Goal: Register for event/course

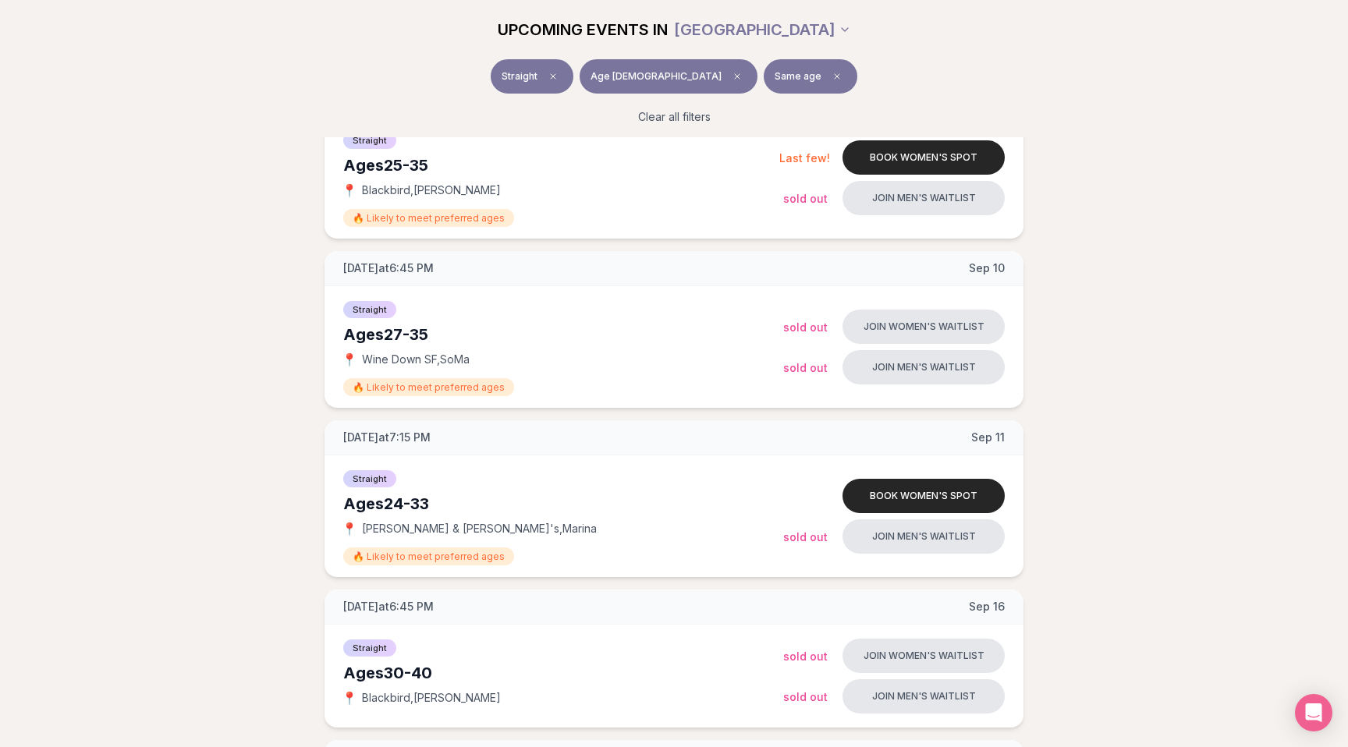
scroll to position [293, 0]
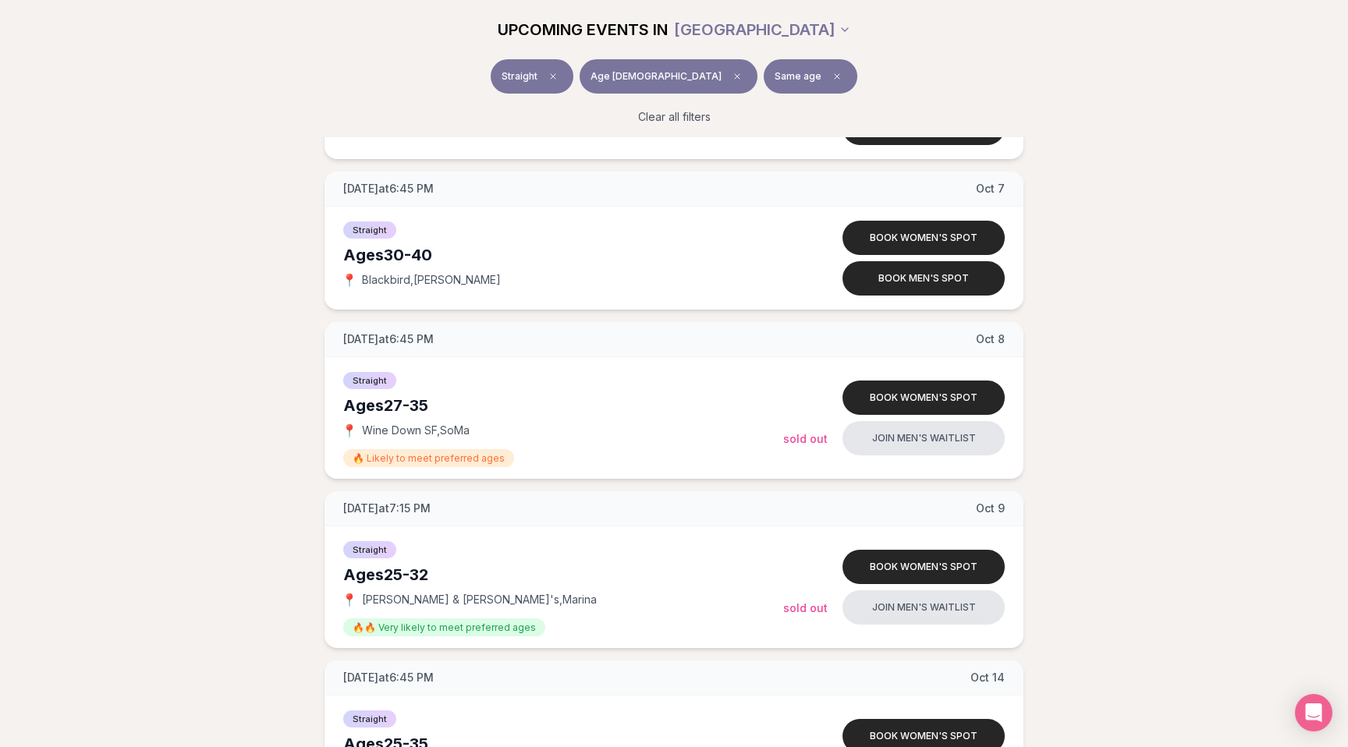
scroll to position [1821, 0]
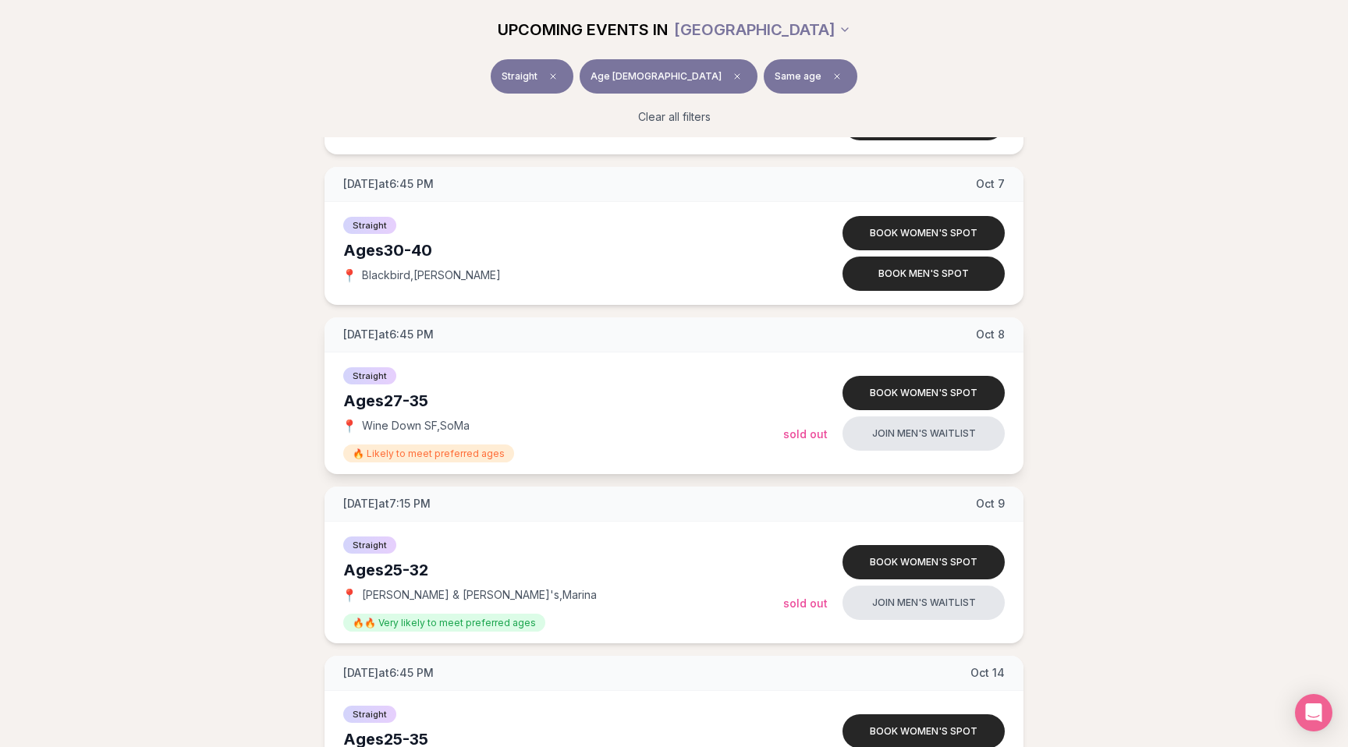
click at [396, 401] on div "Ages 27-35" at bounding box center [563, 401] width 440 height 22
click at [422, 400] on div "Ages 27-35" at bounding box center [563, 401] width 440 height 22
click at [76, 435] on div "[DATE] at 6:45 PM [DATE] Ages [DEMOGRAPHIC_DATA] Straight 📍 Blackbird , [PERSON…" at bounding box center [674, 57] width 1298 height 3054
click at [179, 465] on div "[DATE] at 6:45 PM [DATE] Ages [DEMOGRAPHIC_DATA] Straight 📍 Blackbird , [PERSON…" at bounding box center [674, 57] width 1298 height 3054
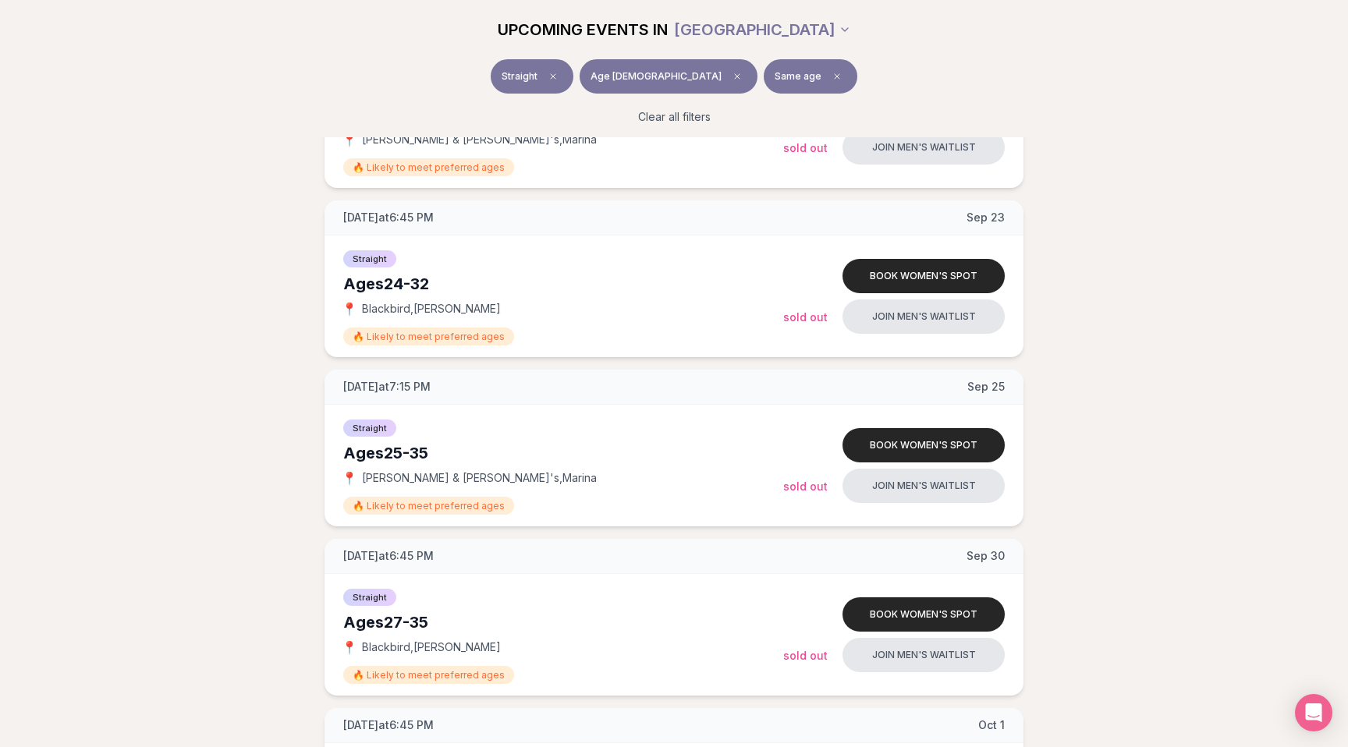
scroll to position [973, 0]
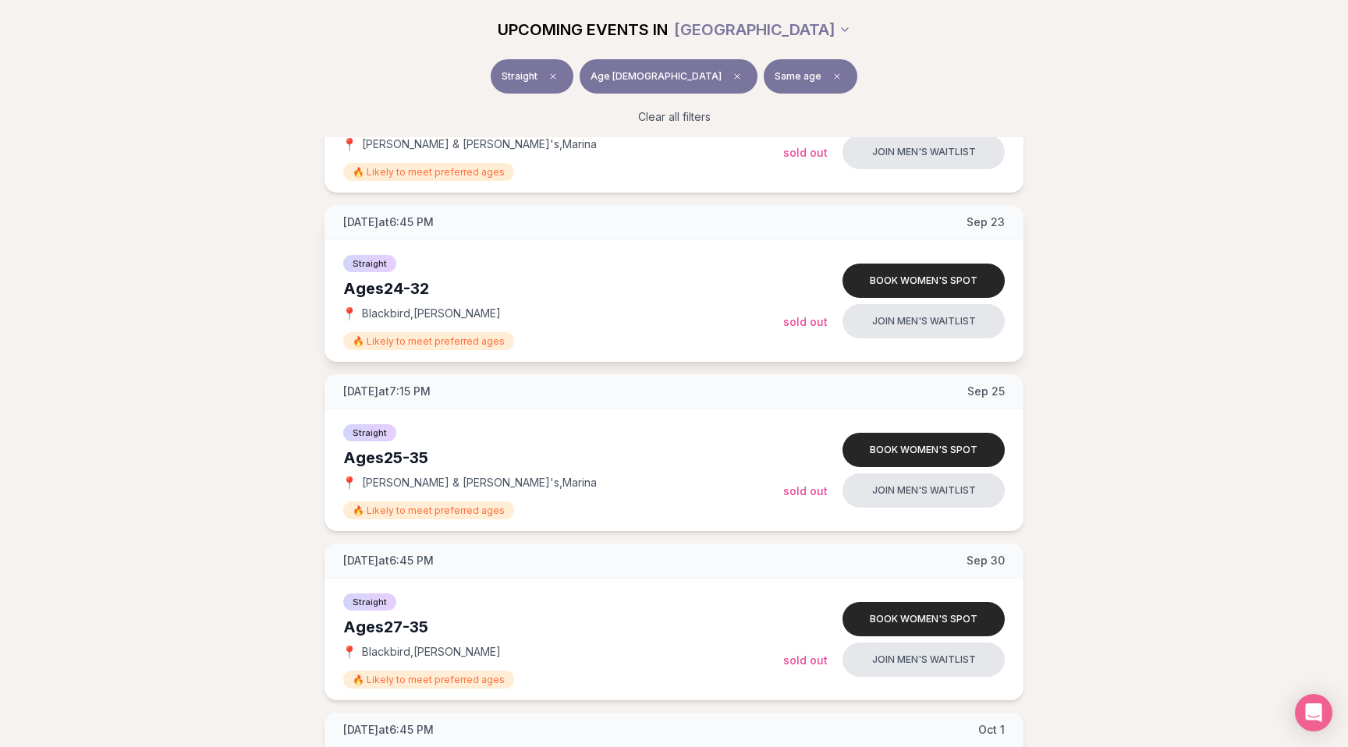
click at [404, 287] on div "Ages 24-32" at bounding box center [563, 289] width 440 height 22
click at [424, 287] on div "Ages 24-32" at bounding box center [563, 289] width 440 height 22
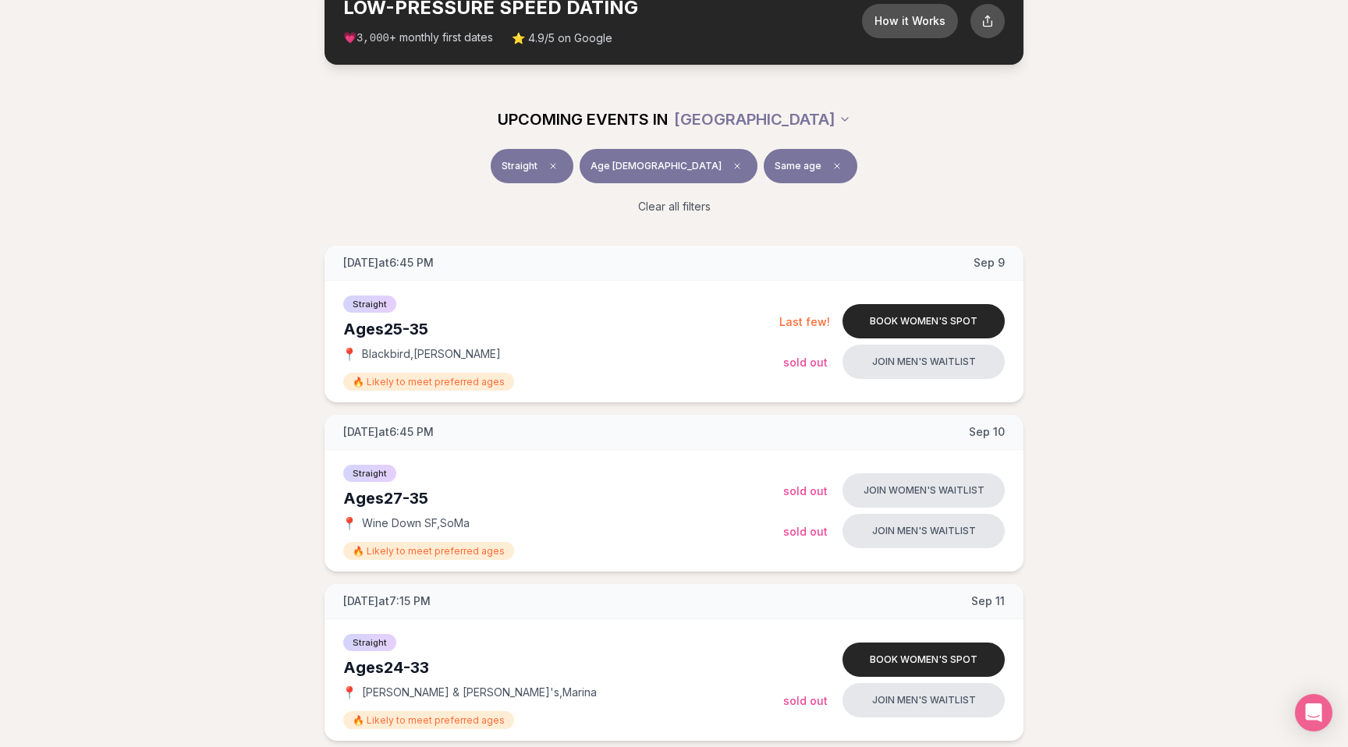
scroll to position [103, 0]
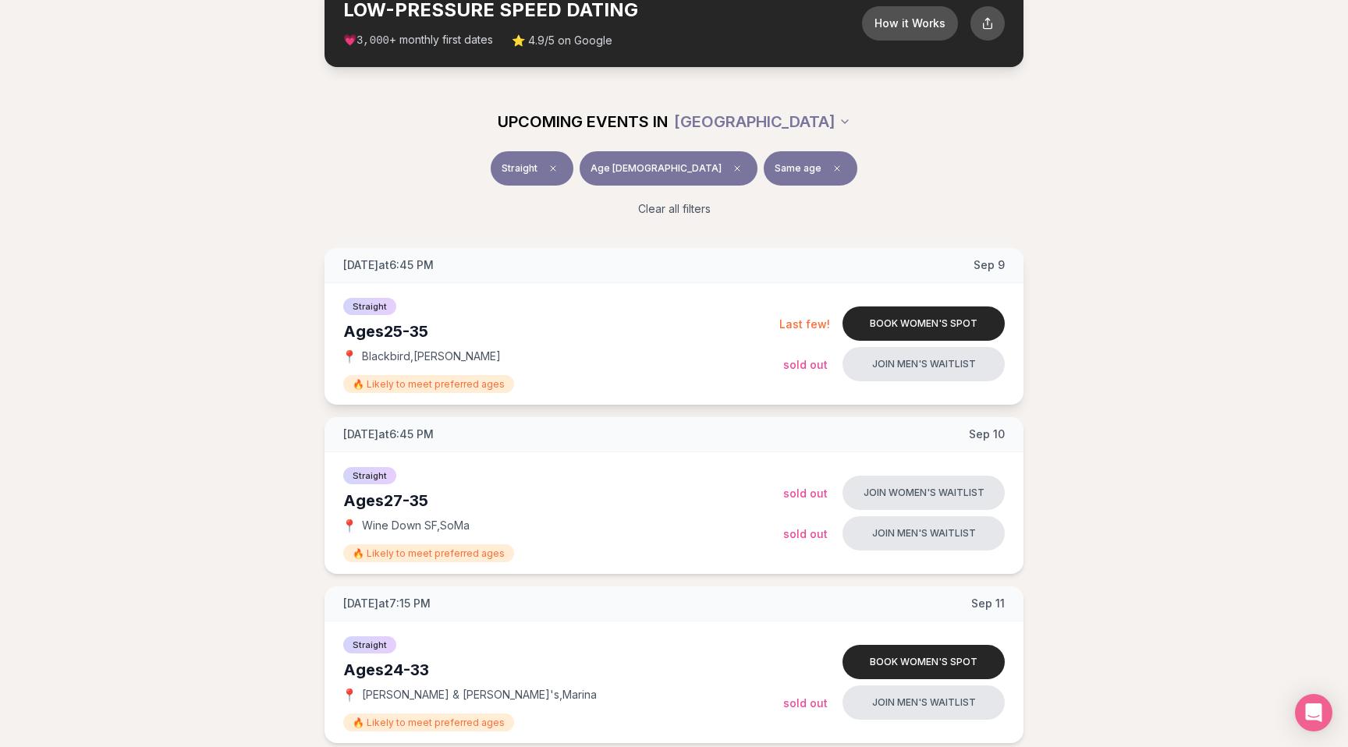
click at [400, 332] on div "Ages [DEMOGRAPHIC_DATA]" at bounding box center [561, 332] width 436 height 22
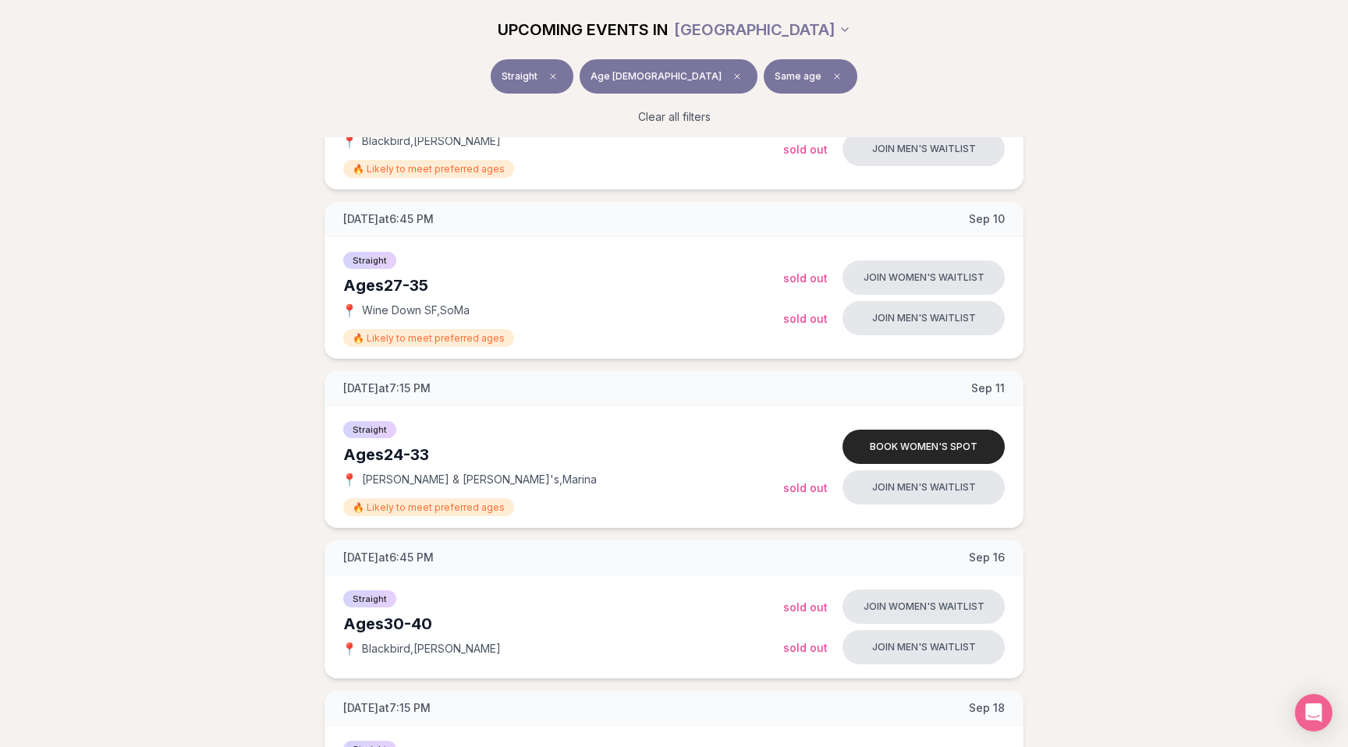
scroll to position [304, 0]
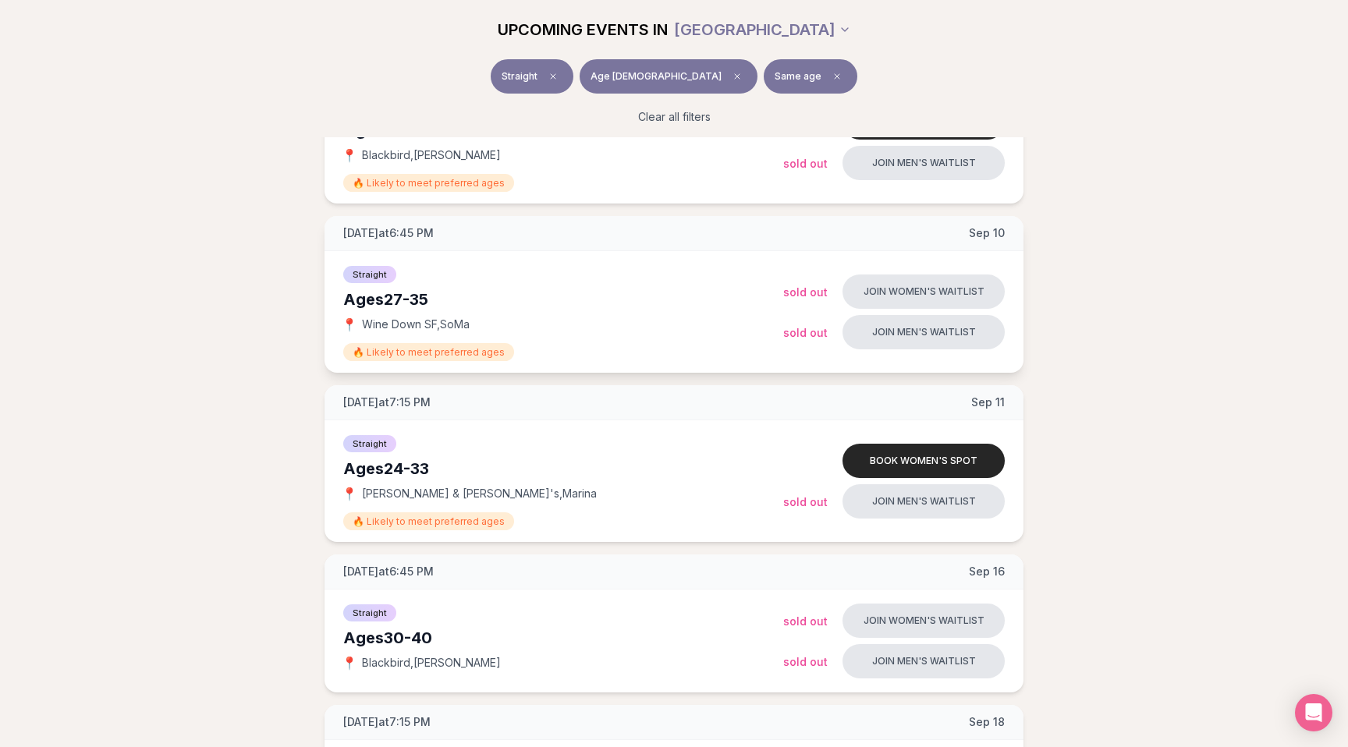
click at [422, 298] on div "Ages 27-35" at bounding box center [563, 300] width 440 height 22
click at [427, 299] on div "Ages 27-35" at bounding box center [563, 300] width 440 height 22
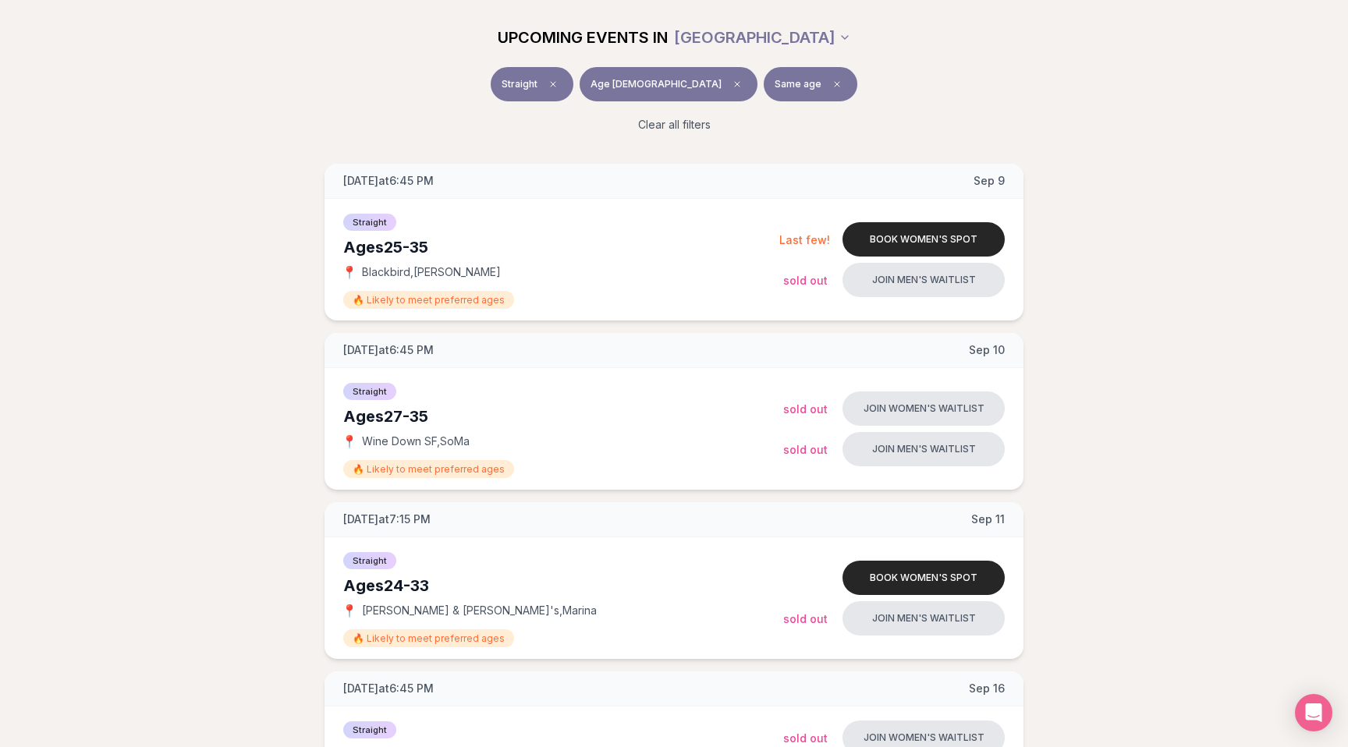
scroll to position [183, 0]
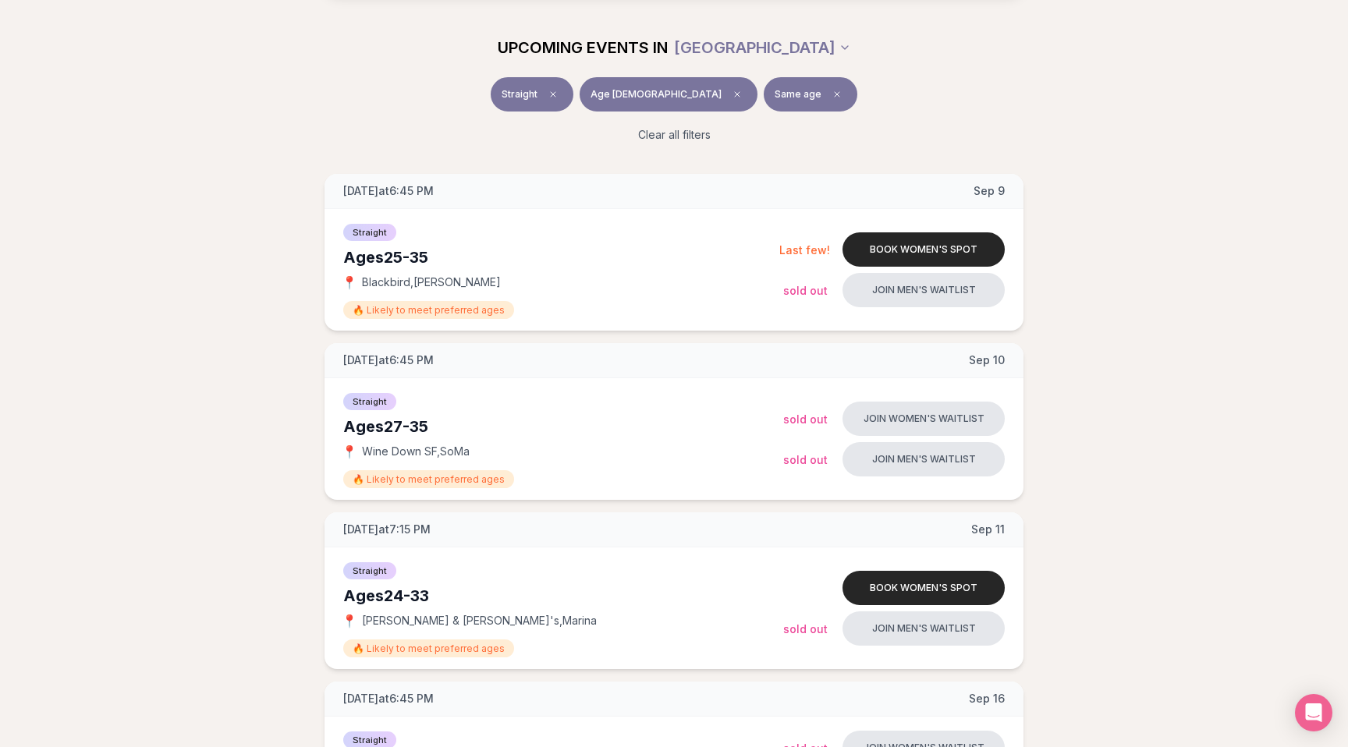
scroll to position [186, 0]
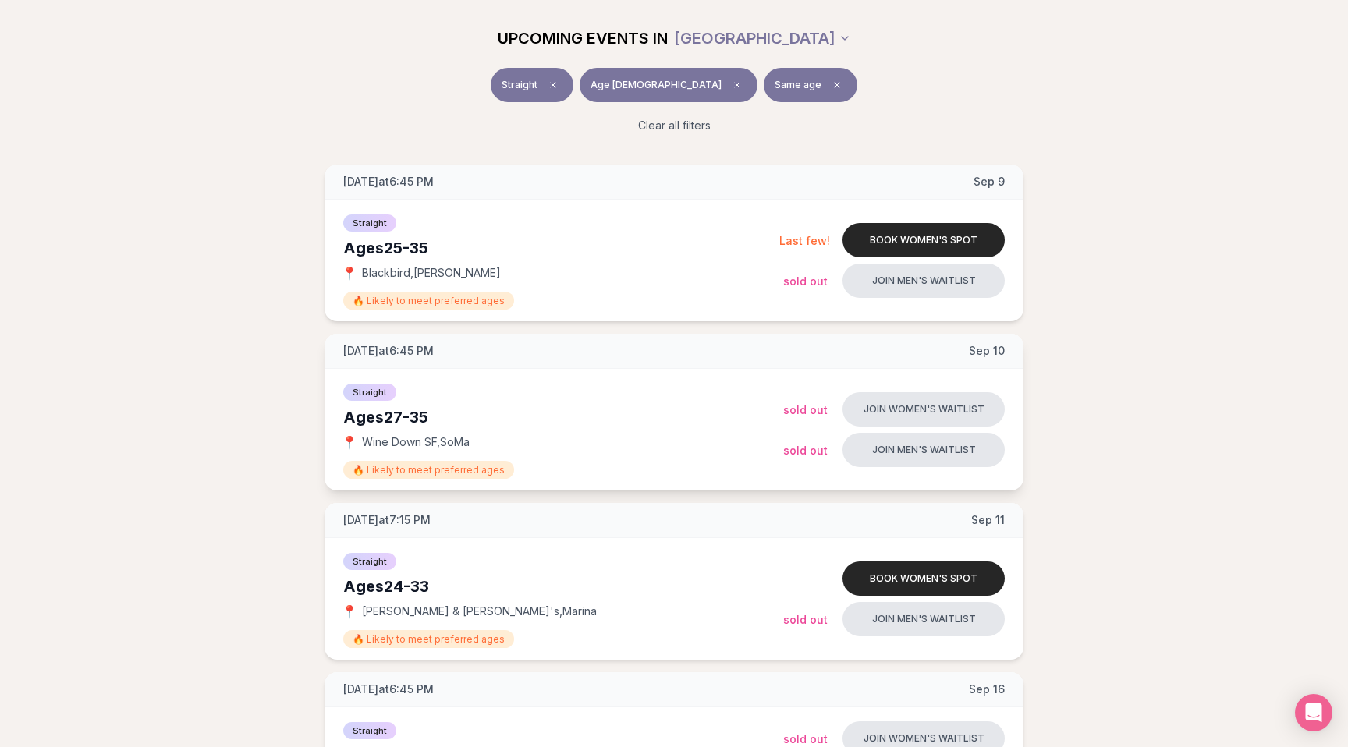
click at [348, 349] on span "Wednesday at 6:45 PM" at bounding box center [388, 351] width 90 height 16
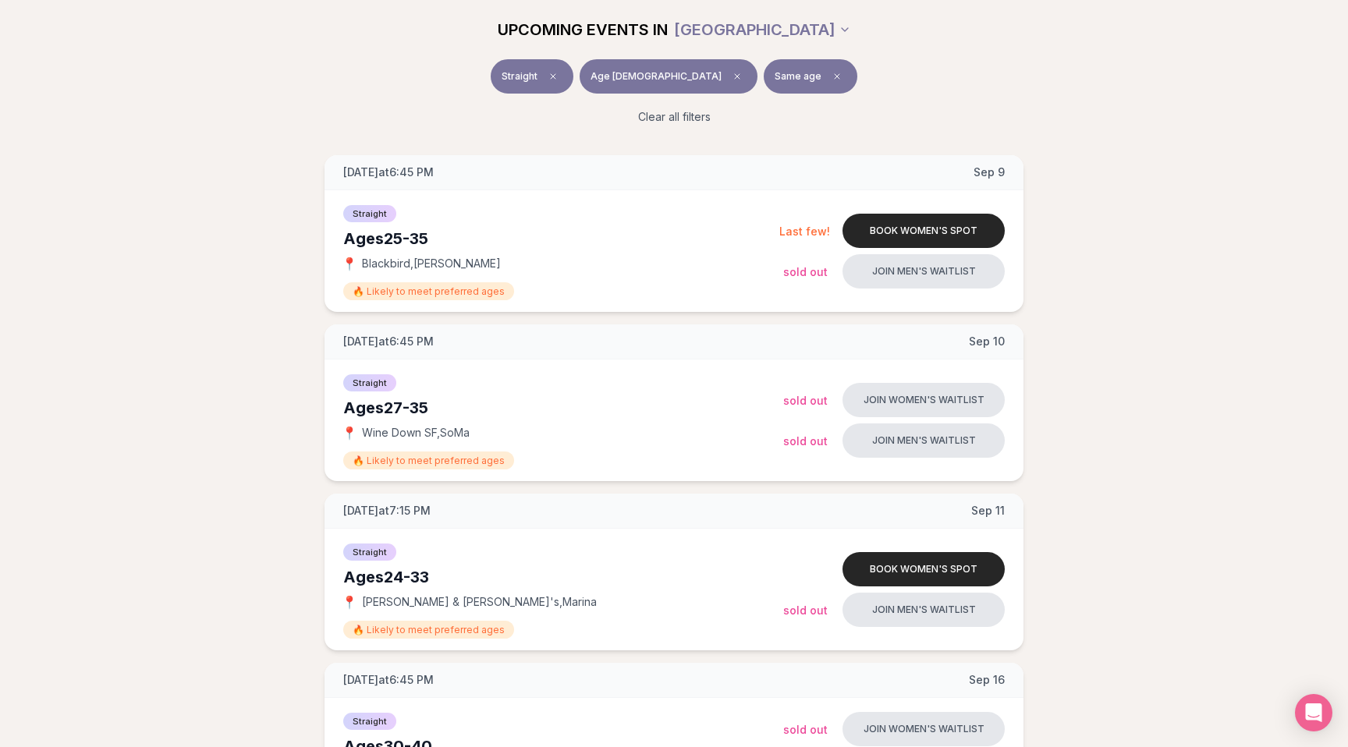
scroll to position [203, 0]
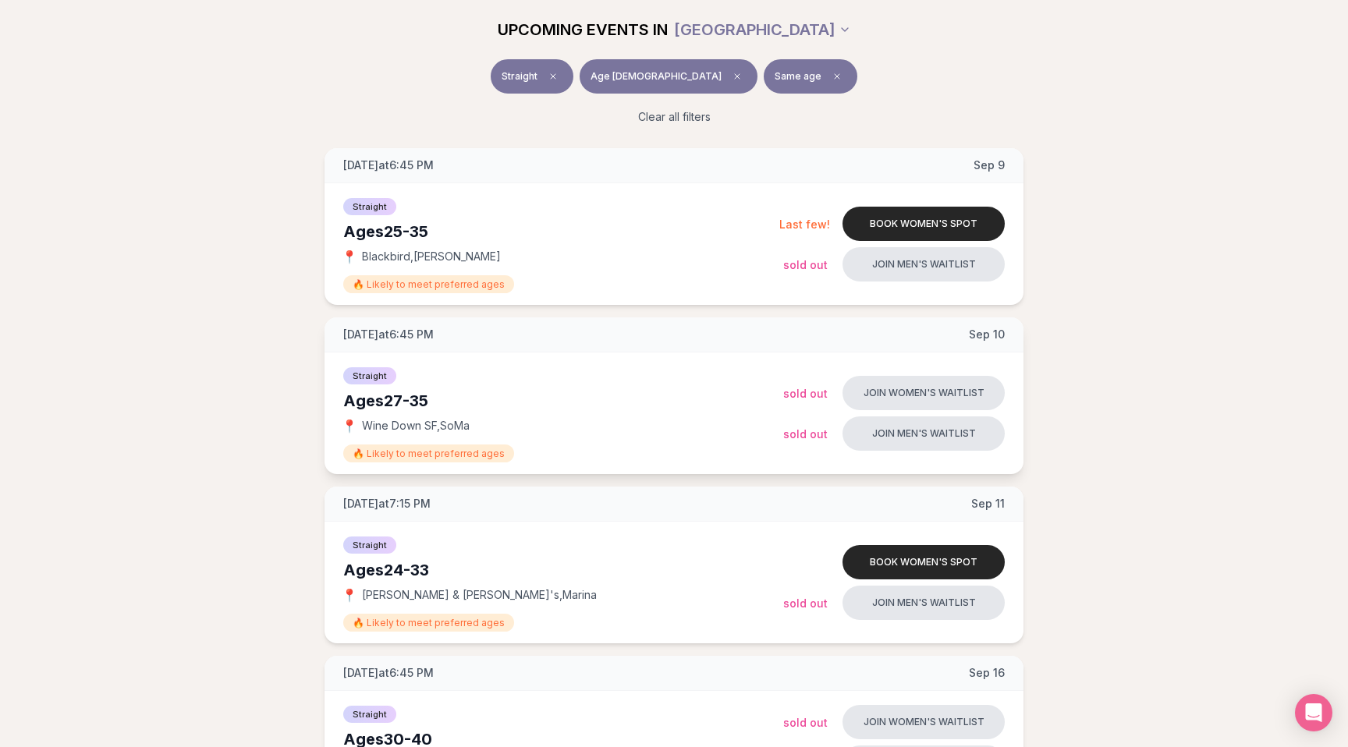
click at [431, 425] on span "Wine Down SF , SoMa" at bounding box center [416, 426] width 108 height 16
click at [453, 427] on span "Wine Down SF , SoMa" at bounding box center [416, 426] width 108 height 16
click at [461, 426] on span "Wine Down SF , SoMa" at bounding box center [416, 426] width 108 height 16
click at [469, 426] on span "Wine Down SF , SoMa" at bounding box center [416, 426] width 108 height 16
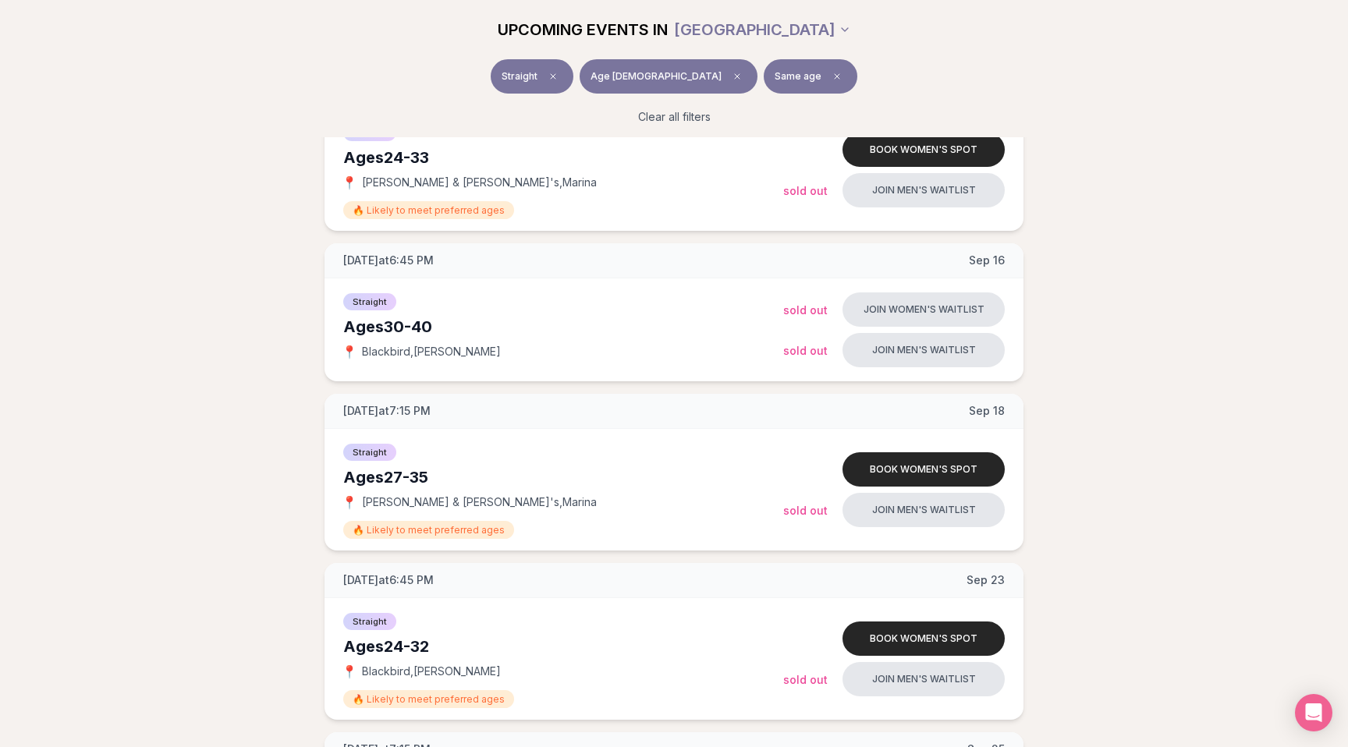
scroll to position [622, 0]
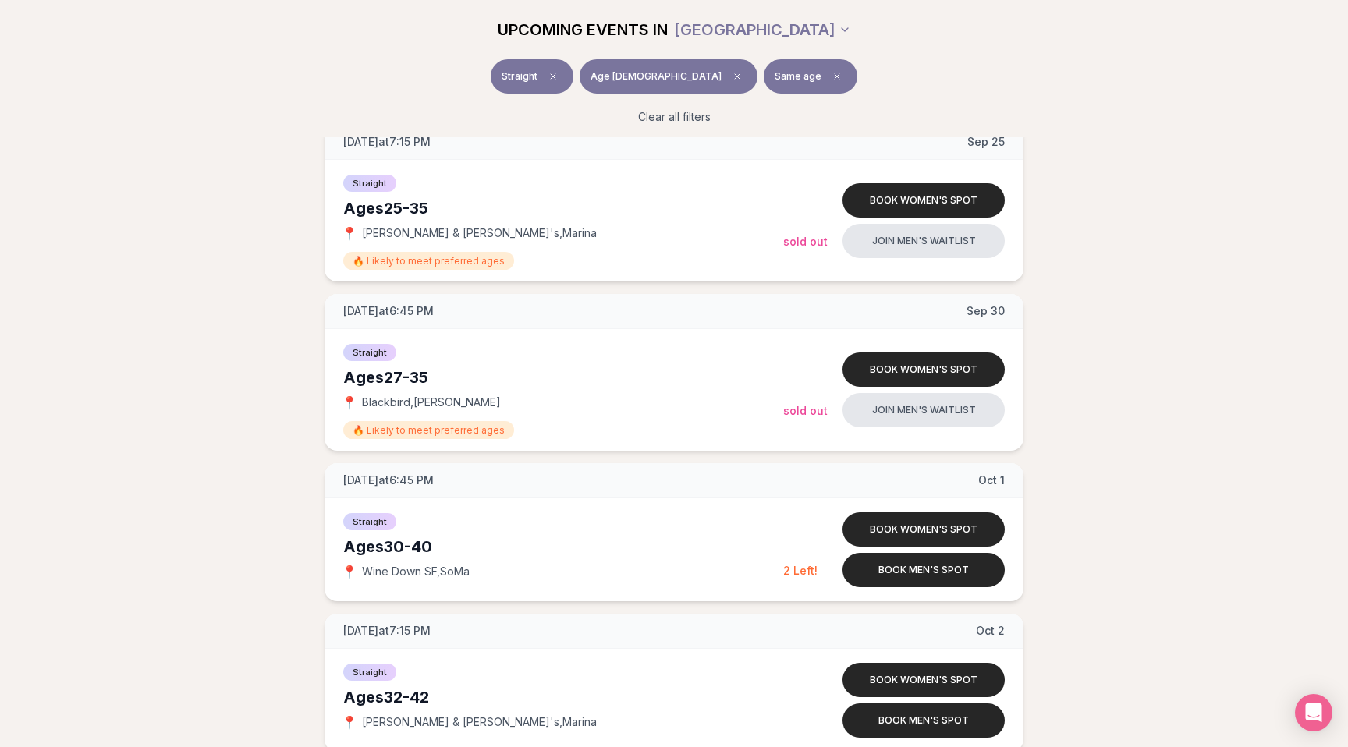
scroll to position [1220, 0]
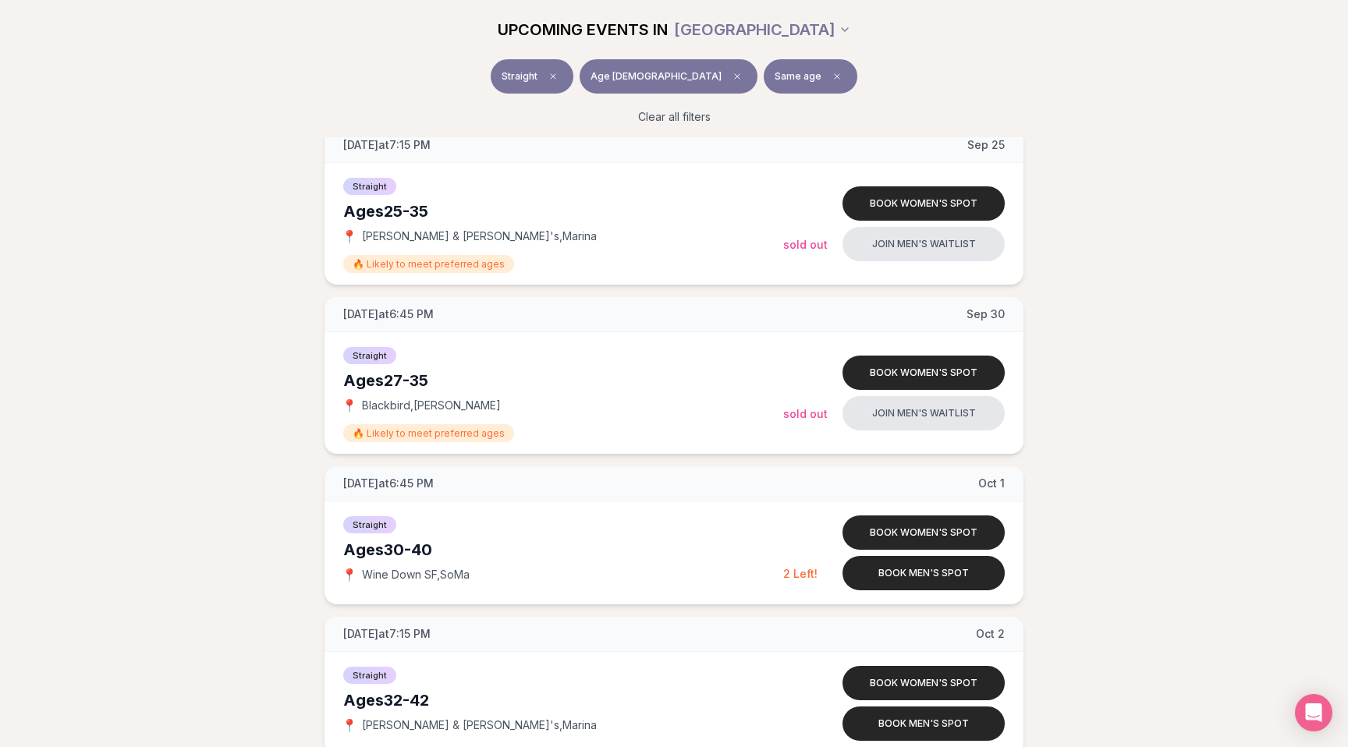
click at [202, 401] on div "[DATE] at 6:45 PM [DATE] Ages [DEMOGRAPHIC_DATA] Straight 📍 Blackbird , [PERSON…" at bounding box center [674, 658] width 1298 height 3054
click at [190, 374] on div "[DATE] at 6:45 PM [DATE] Ages [DEMOGRAPHIC_DATA] Straight 📍 Blackbird , [PERSON…" at bounding box center [674, 658] width 1298 height 3054
click at [181, 369] on div "[DATE] at 6:45 PM [DATE] Ages [DEMOGRAPHIC_DATA] Straight 📍 Blackbird , [PERSON…" at bounding box center [674, 658] width 1298 height 3054
click at [169, 374] on div "[DATE] at 6:45 PM [DATE] Ages [DEMOGRAPHIC_DATA] Straight 📍 Blackbird , [PERSON…" at bounding box center [674, 658] width 1298 height 3054
click at [166, 362] on div "[DATE] at 6:45 PM [DATE] Ages [DEMOGRAPHIC_DATA] Straight 📍 Blackbird , [PERSON…" at bounding box center [674, 658] width 1298 height 3054
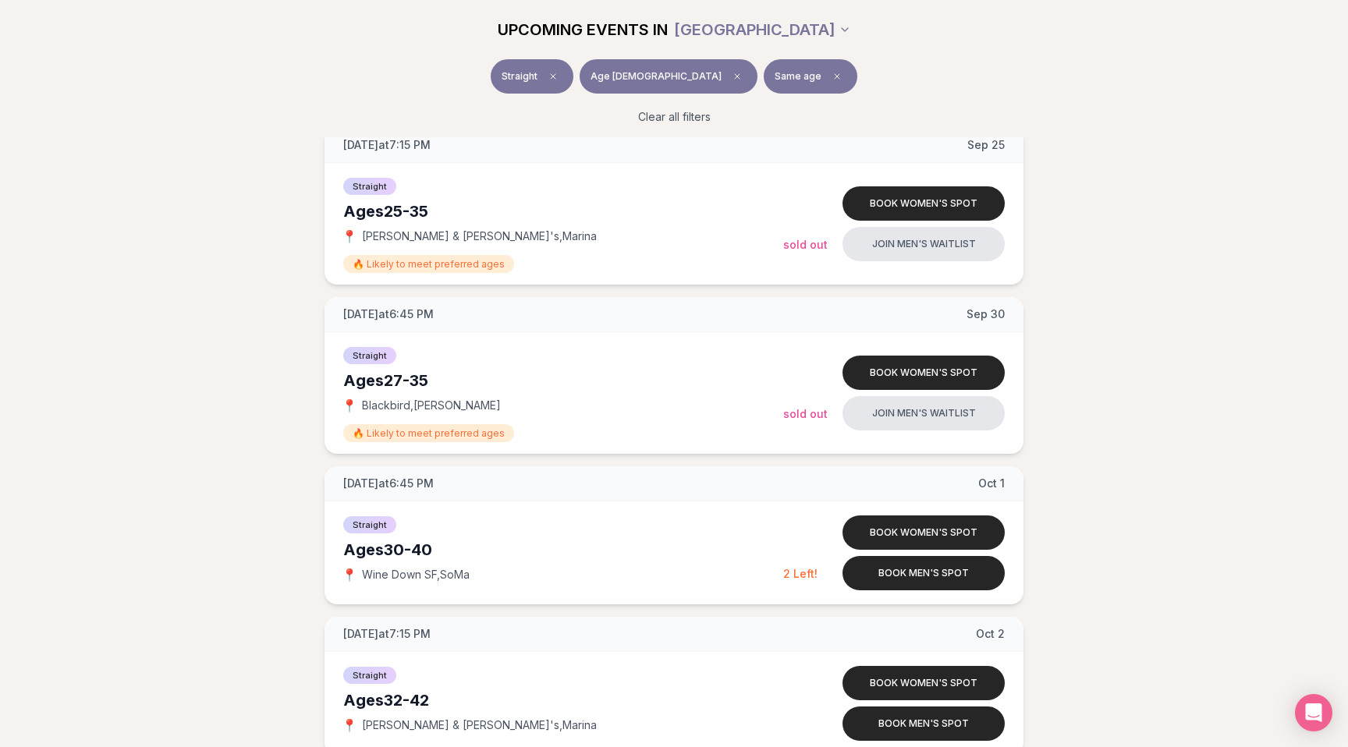
click at [169, 367] on div "[DATE] at 6:45 PM [DATE] Ages [DEMOGRAPHIC_DATA] Straight 📍 Blackbird , [PERSON…" at bounding box center [674, 658] width 1298 height 3054
click at [172, 366] on div "[DATE] at 6:45 PM [DATE] Ages [DEMOGRAPHIC_DATA] Straight 📍 Blackbird , [PERSON…" at bounding box center [674, 658] width 1298 height 3054
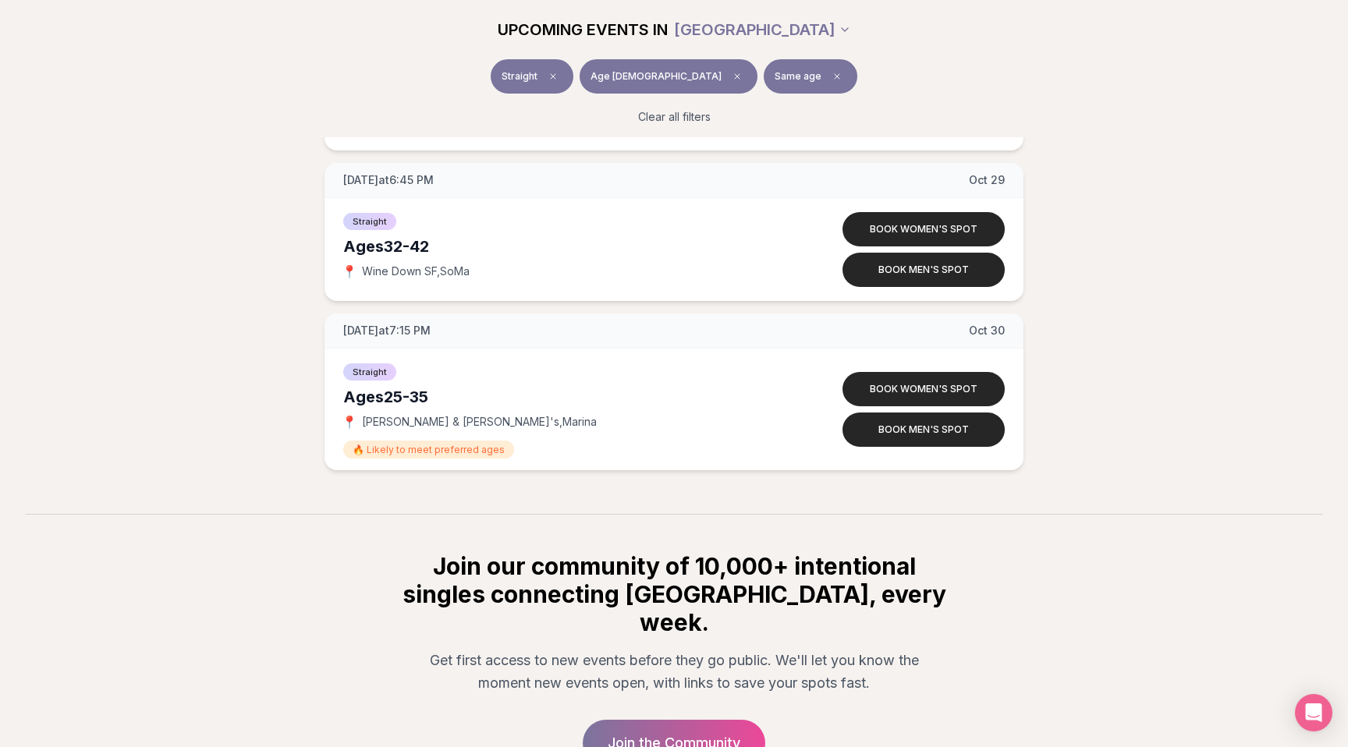
scroll to position [3062, 0]
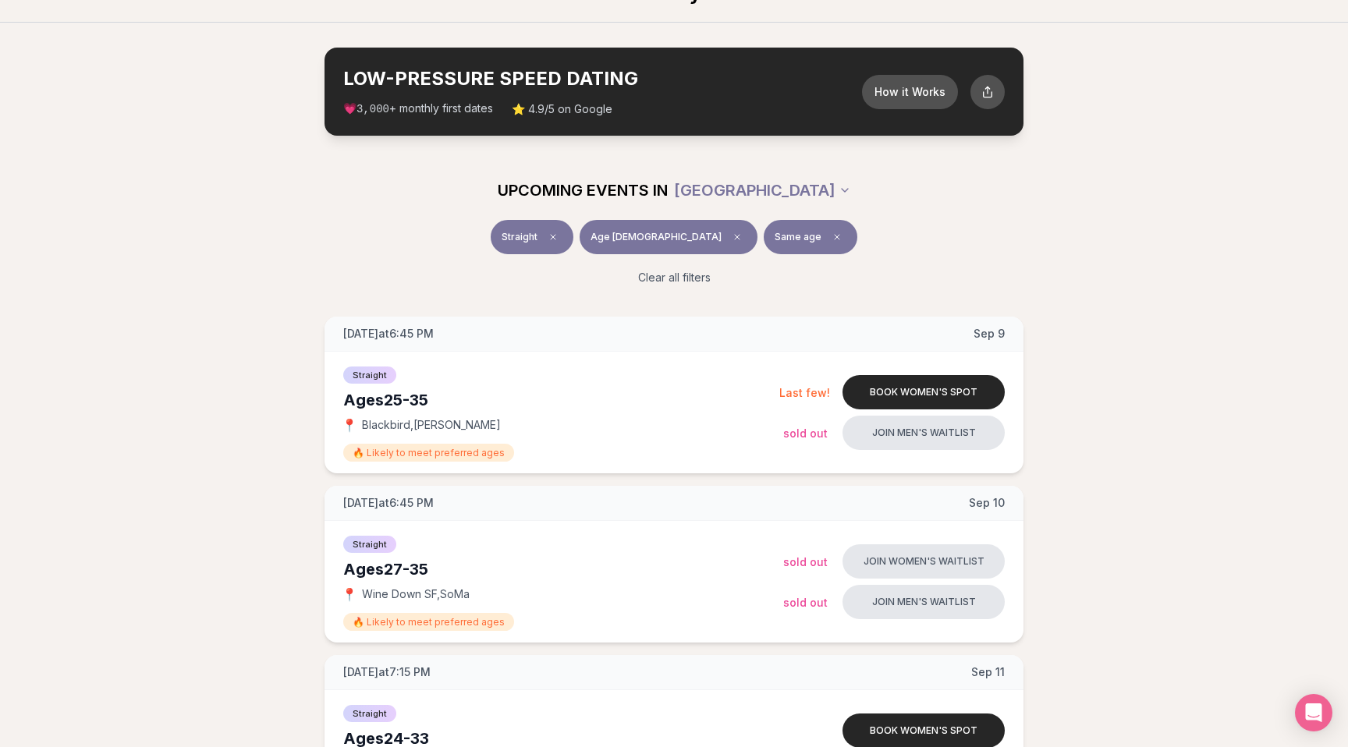
scroll to position [0, 0]
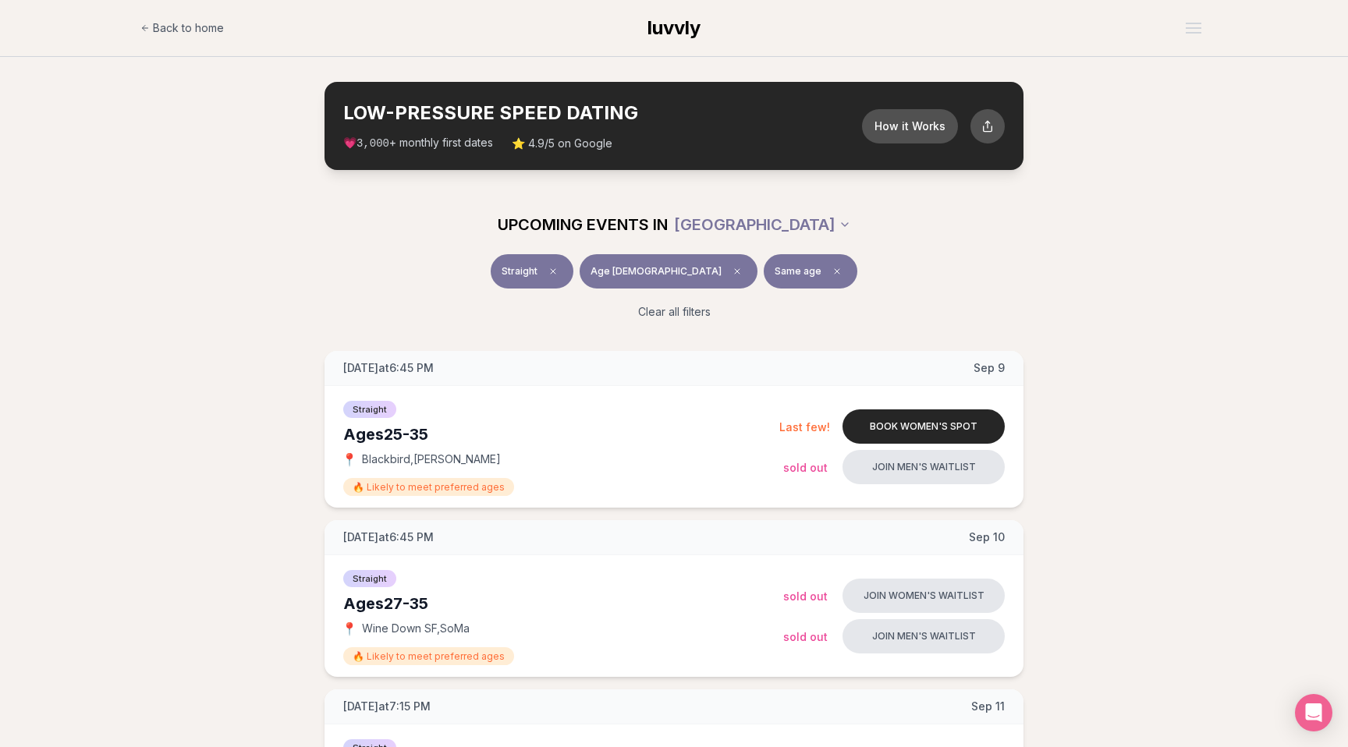
click at [517, 223] on span "UPCOMING EVENTS IN" at bounding box center [583, 225] width 170 height 22
click at [524, 225] on span "UPCOMING EVENTS IN" at bounding box center [583, 225] width 170 height 22
click at [550, 225] on span "UPCOMING EVENTS IN" at bounding box center [583, 225] width 170 height 22
click at [563, 224] on span "UPCOMING EVENTS IN" at bounding box center [583, 225] width 170 height 22
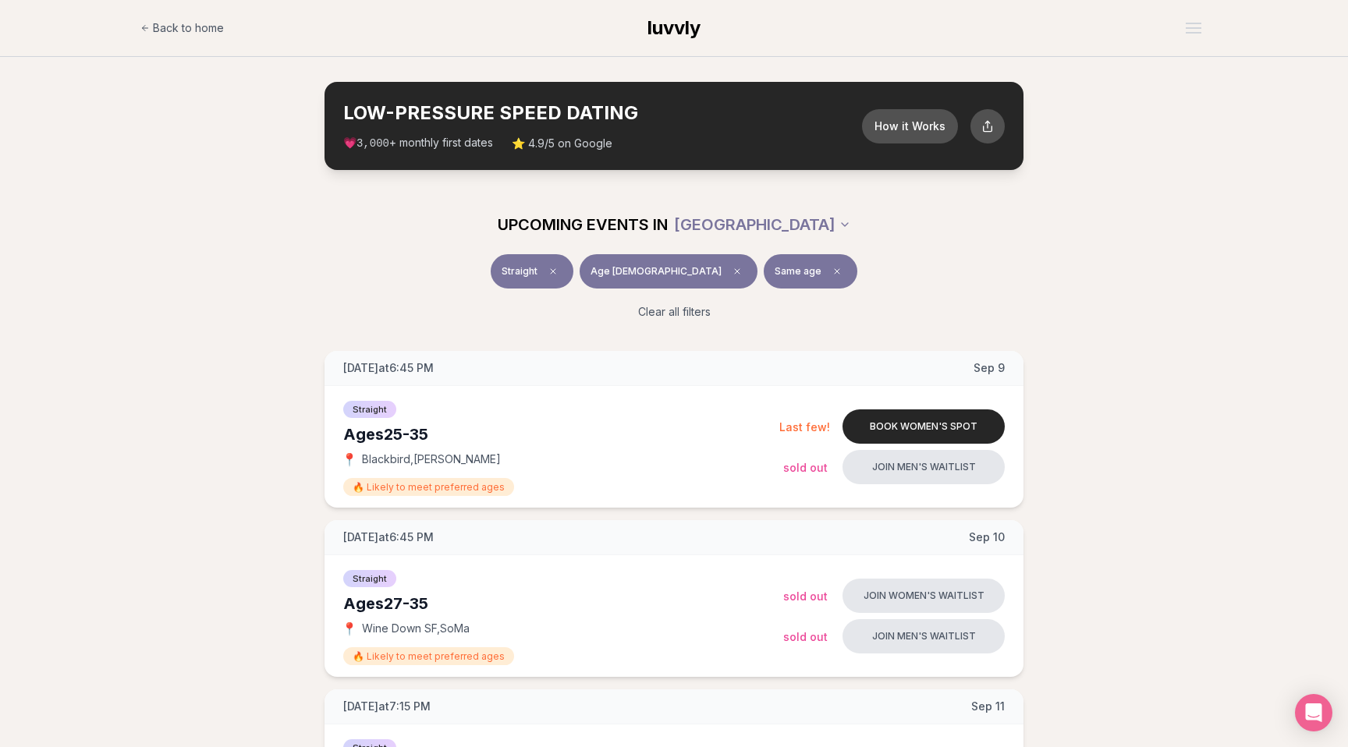
click at [571, 224] on span "UPCOMING EVENTS IN" at bounding box center [583, 225] width 170 height 22
click at [575, 223] on span "UPCOMING EVENTS IN" at bounding box center [583, 225] width 170 height 22
click at [581, 223] on span "UPCOMING EVENTS IN" at bounding box center [583, 225] width 170 height 22
click at [594, 224] on span "UPCOMING EVENTS IN" at bounding box center [583, 225] width 170 height 22
click at [668, 223] on span "UPCOMING EVENTS IN" at bounding box center [583, 225] width 170 height 22
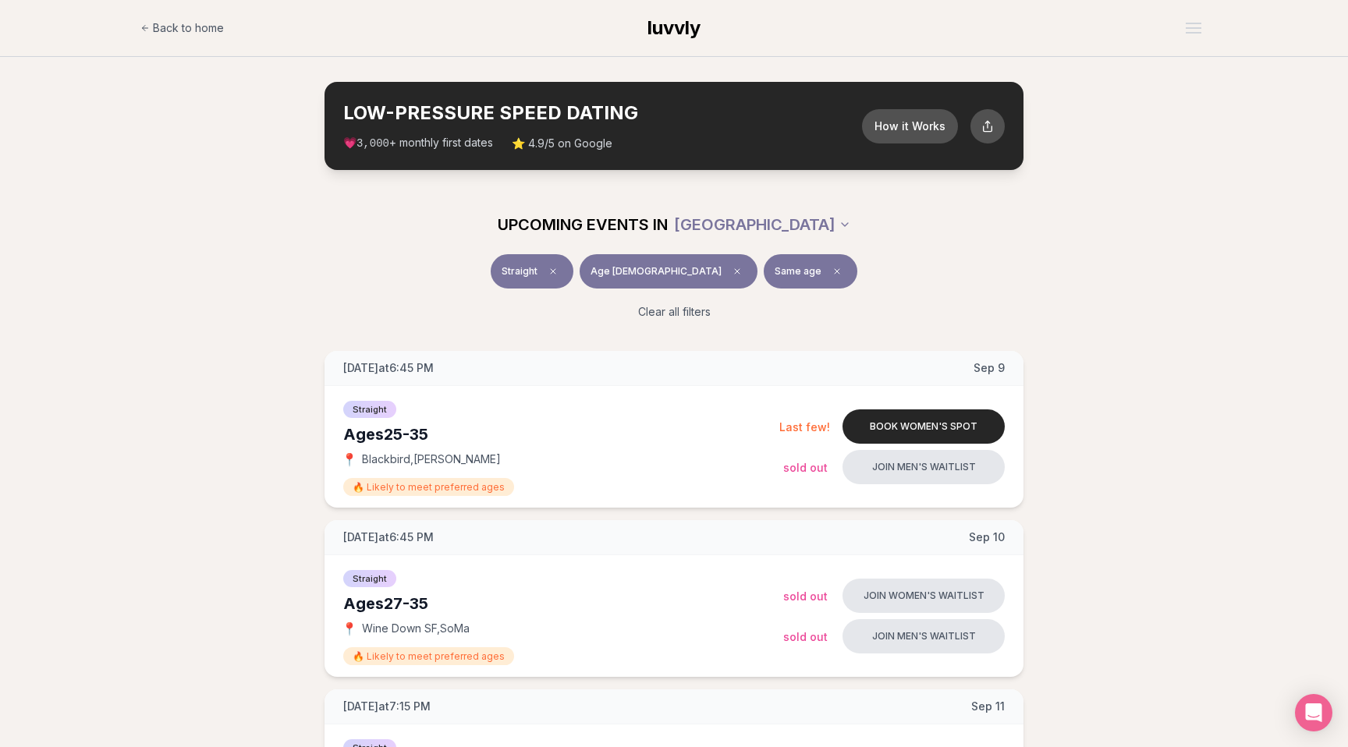
click at [359, 436] on div "Ages [DEMOGRAPHIC_DATA]" at bounding box center [561, 435] width 436 height 22
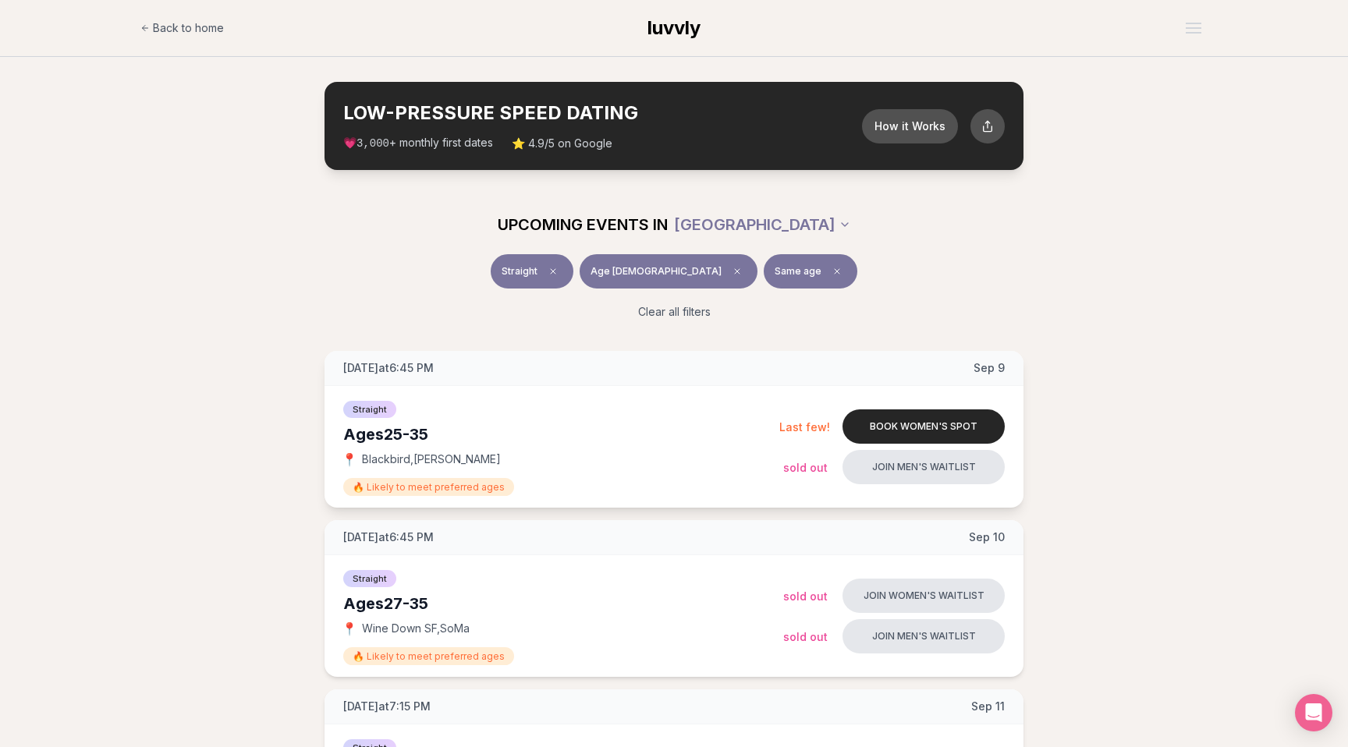
click at [373, 434] on div "Ages [DEMOGRAPHIC_DATA]" at bounding box center [561, 435] width 436 height 22
click at [401, 434] on div "Ages [DEMOGRAPHIC_DATA]" at bounding box center [561, 435] width 436 height 22
click at [427, 434] on div "Ages [DEMOGRAPHIC_DATA]" at bounding box center [561, 435] width 436 height 22
click at [803, 426] on span "Last few!" at bounding box center [804, 426] width 51 height 13
click at [810, 426] on span "Last few!" at bounding box center [804, 426] width 51 height 13
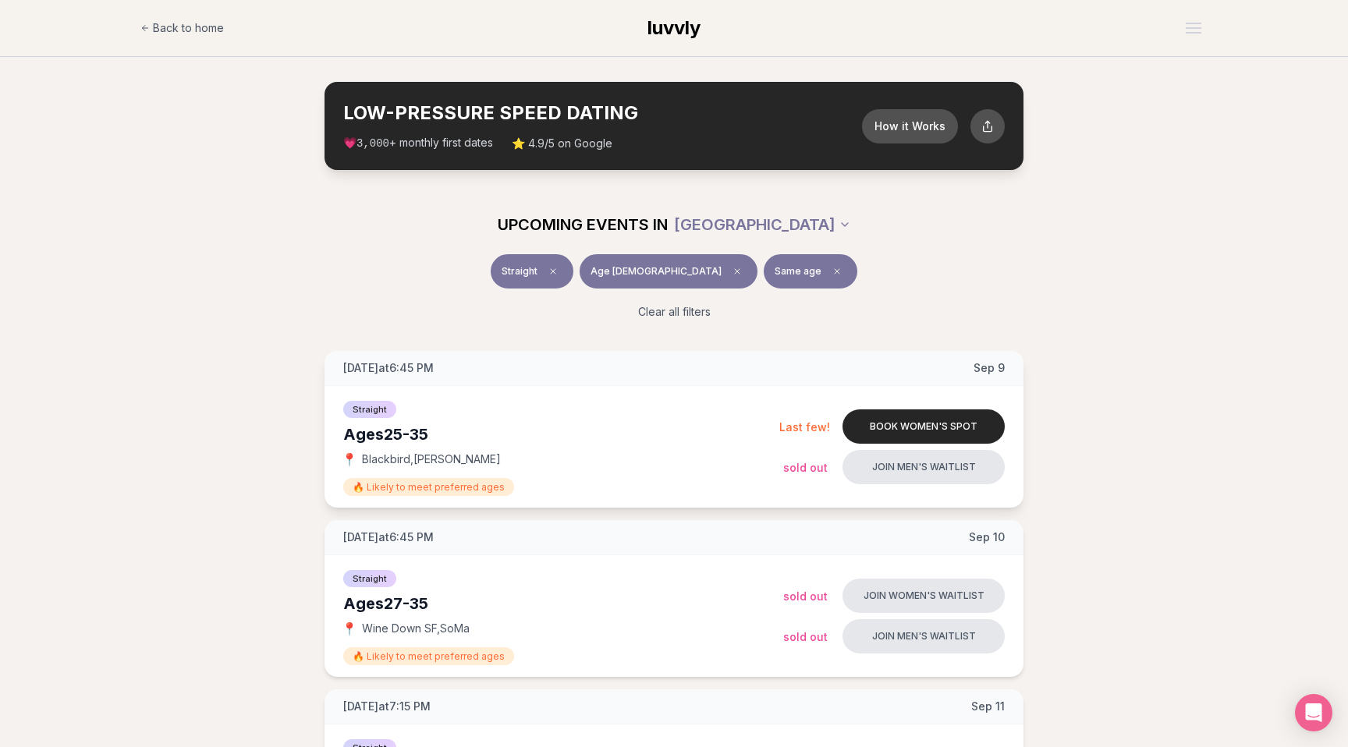
click at [822, 427] on span "Last few!" at bounding box center [804, 426] width 51 height 13
click at [828, 427] on span "Last few!" at bounding box center [804, 426] width 51 height 13
click at [821, 427] on span "Last few!" at bounding box center [804, 426] width 51 height 13
click at [828, 427] on span "Last few!" at bounding box center [804, 426] width 51 height 13
click at [821, 426] on span "Last few!" at bounding box center [804, 426] width 51 height 13
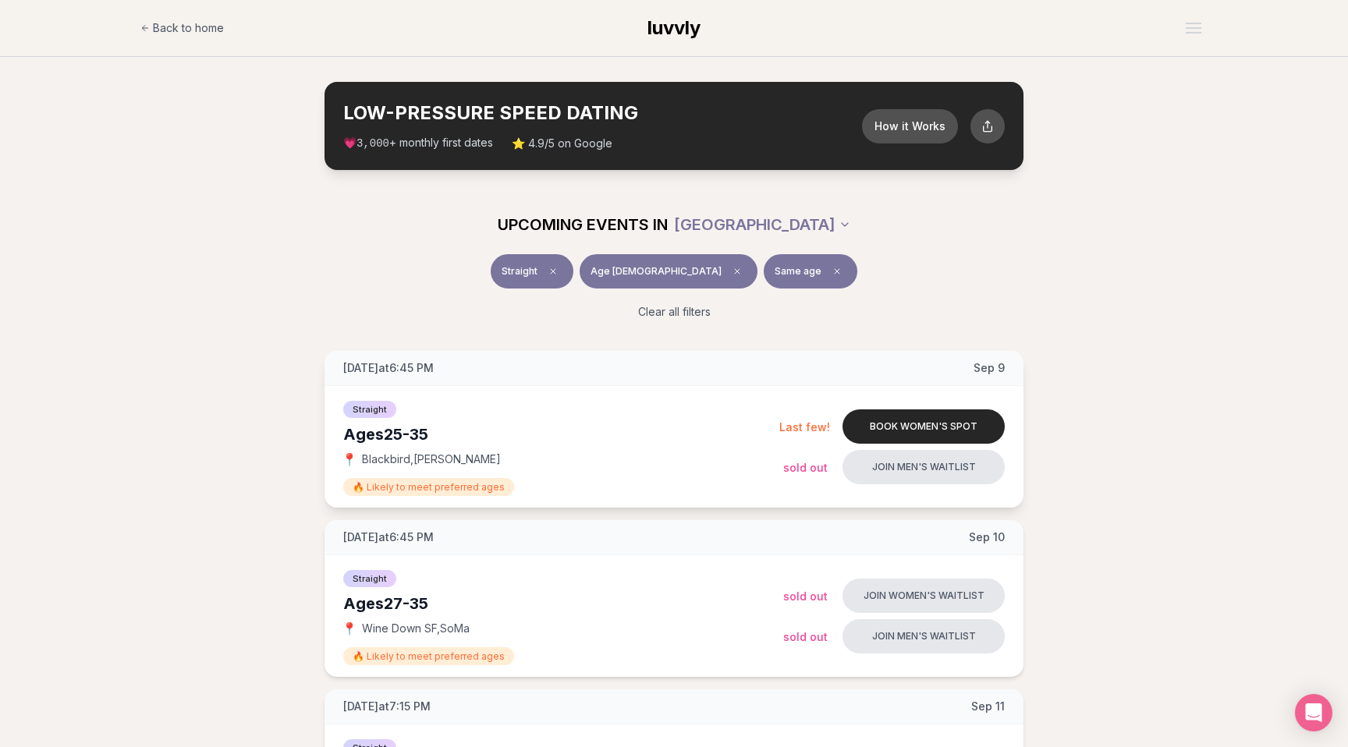
click at [828, 426] on span "Last few!" at bounding box center [804, 426] width 51 height 13
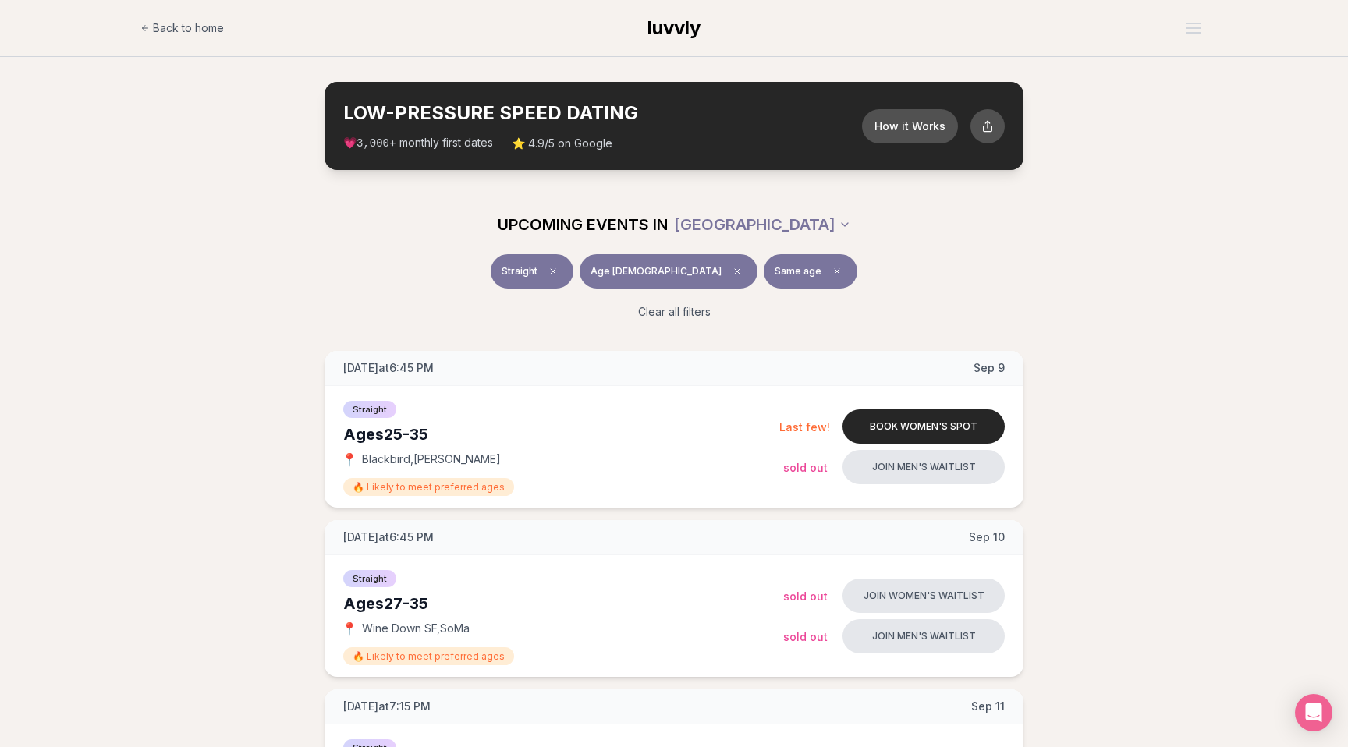
click at [360, 435] on div "Ages [DEMOGRAPHIC_DATA]" at bounding box center [561, 435] width 436 height 22
click at [347, 434] on div "Ages [DEMOGRAPHIC_DATA]" at bounding box center [561, 435] width 436 height 22
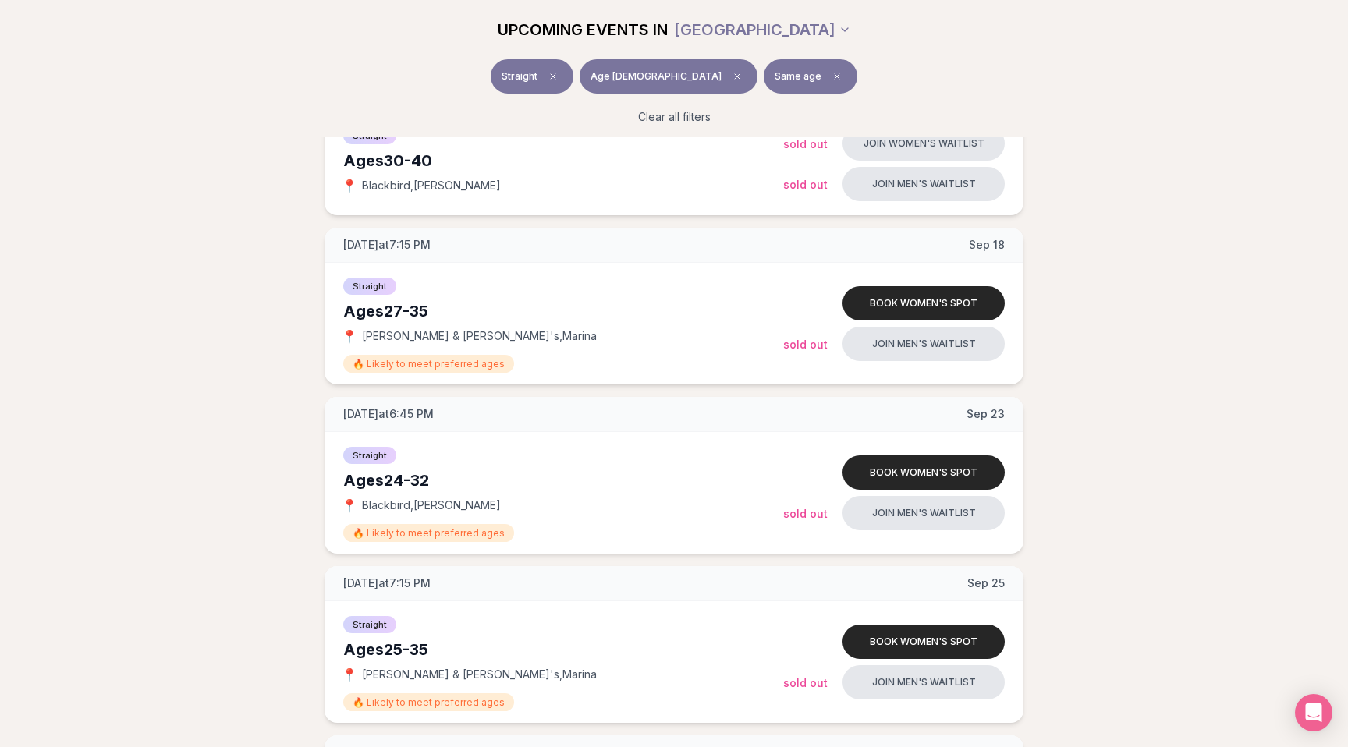
scroll to position [778, 0]
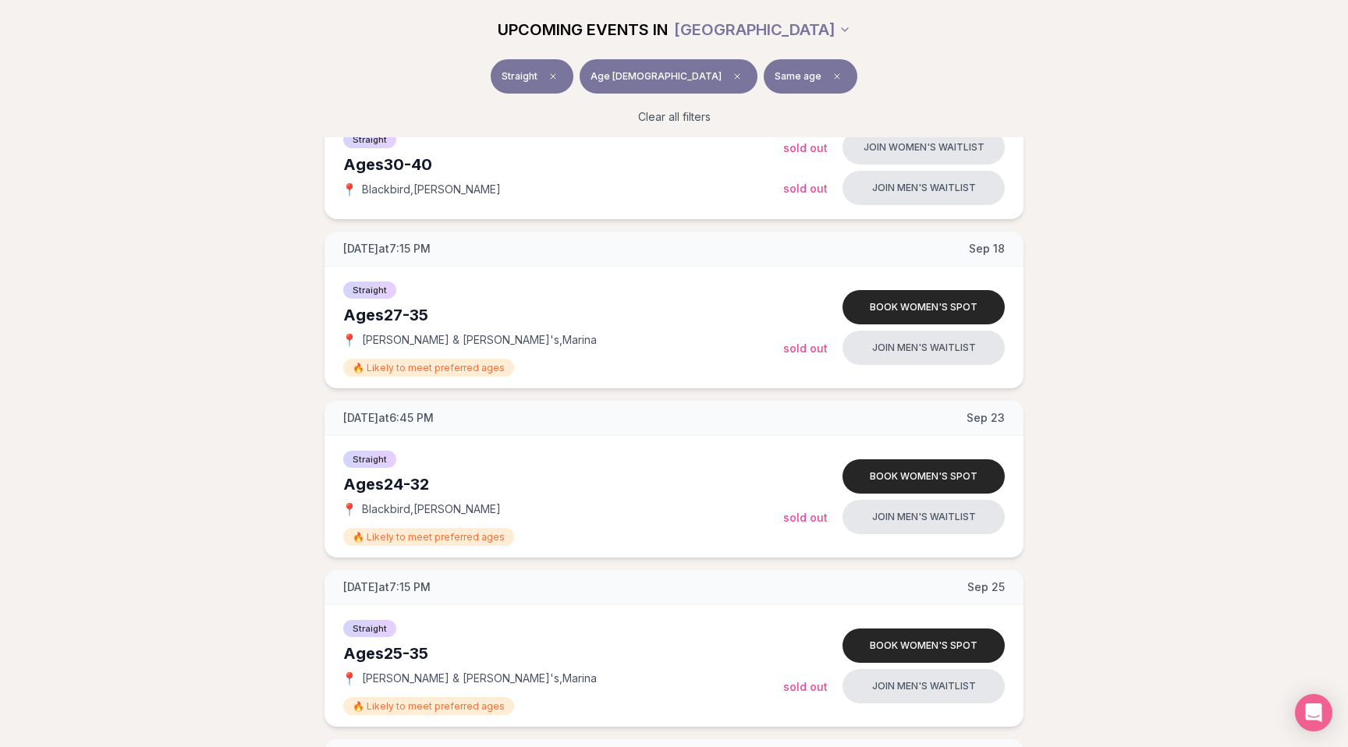
click at [1150, 94] on div "Straight Age [DEMOGRAPHIC_DATA] Same age Clear all filters" at bounding box center [674, 98] width 1348 height 78
